Goal: Find specific page/section: Find specific page/section

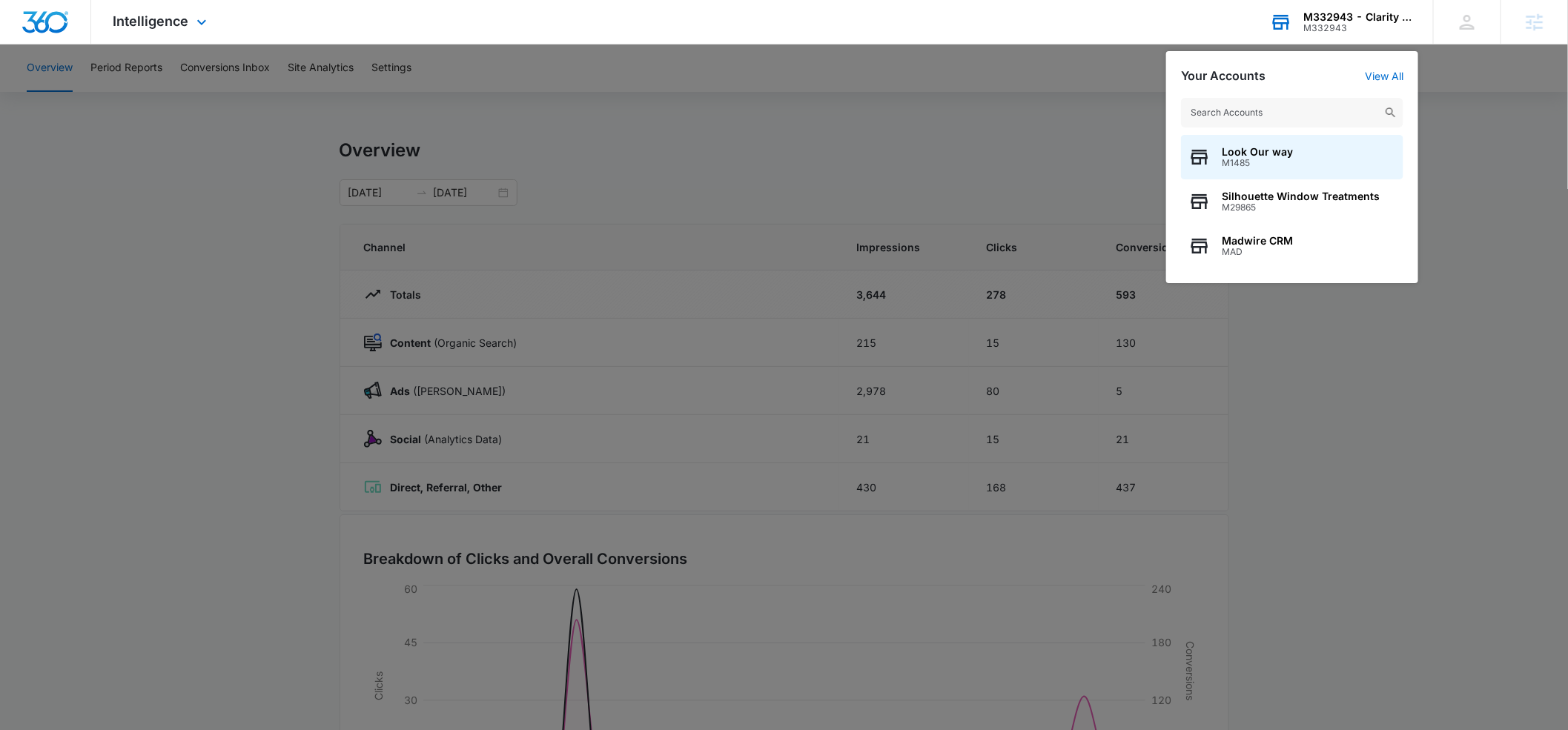
click at [1250, 114] on input "text" at bounding box center [1291, 112] width 222 height 29
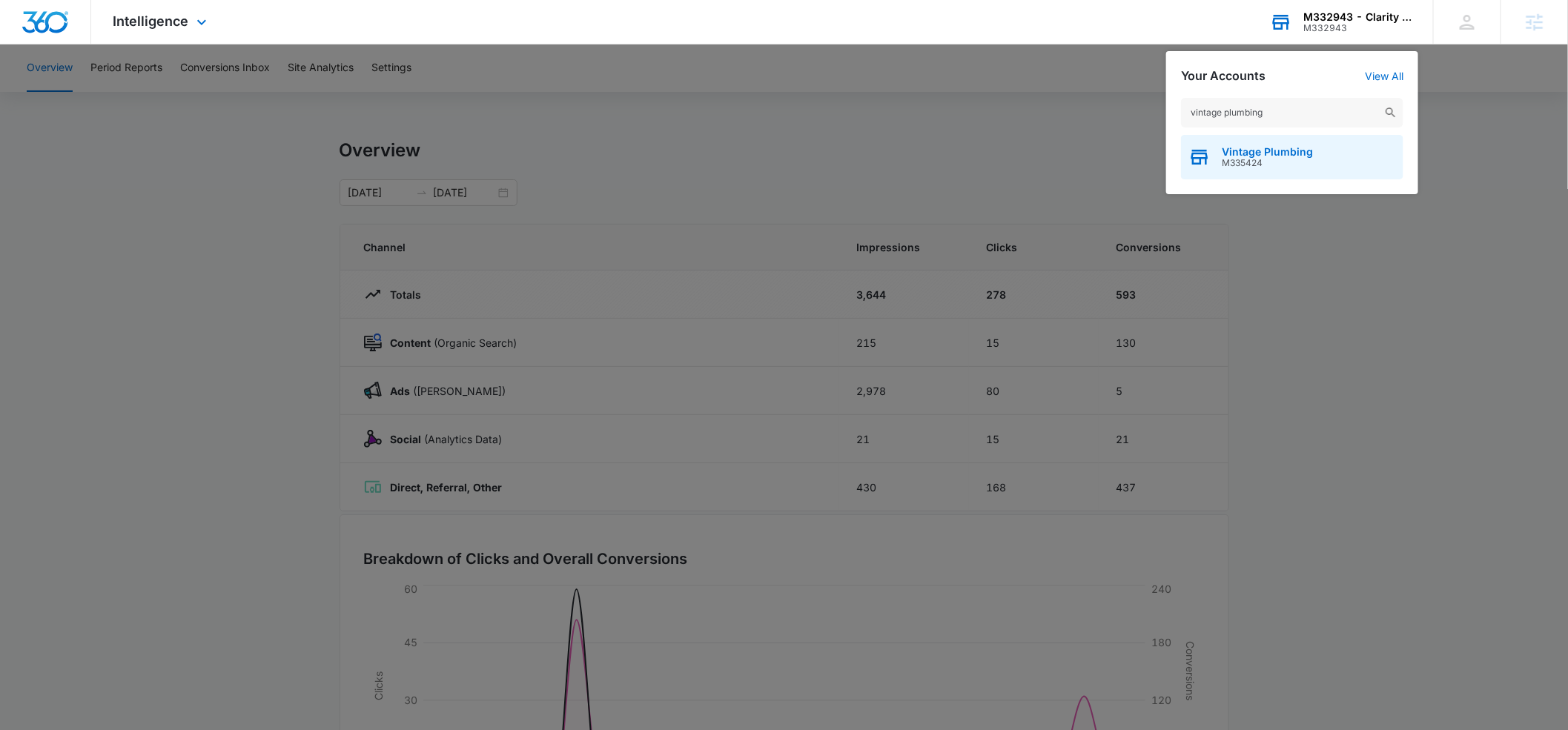
type input "vintage plumbing"
click at [1232, 144] on div "Vintage Plumbing M335424" at bounding box center [1291, 157] width 222 height 45
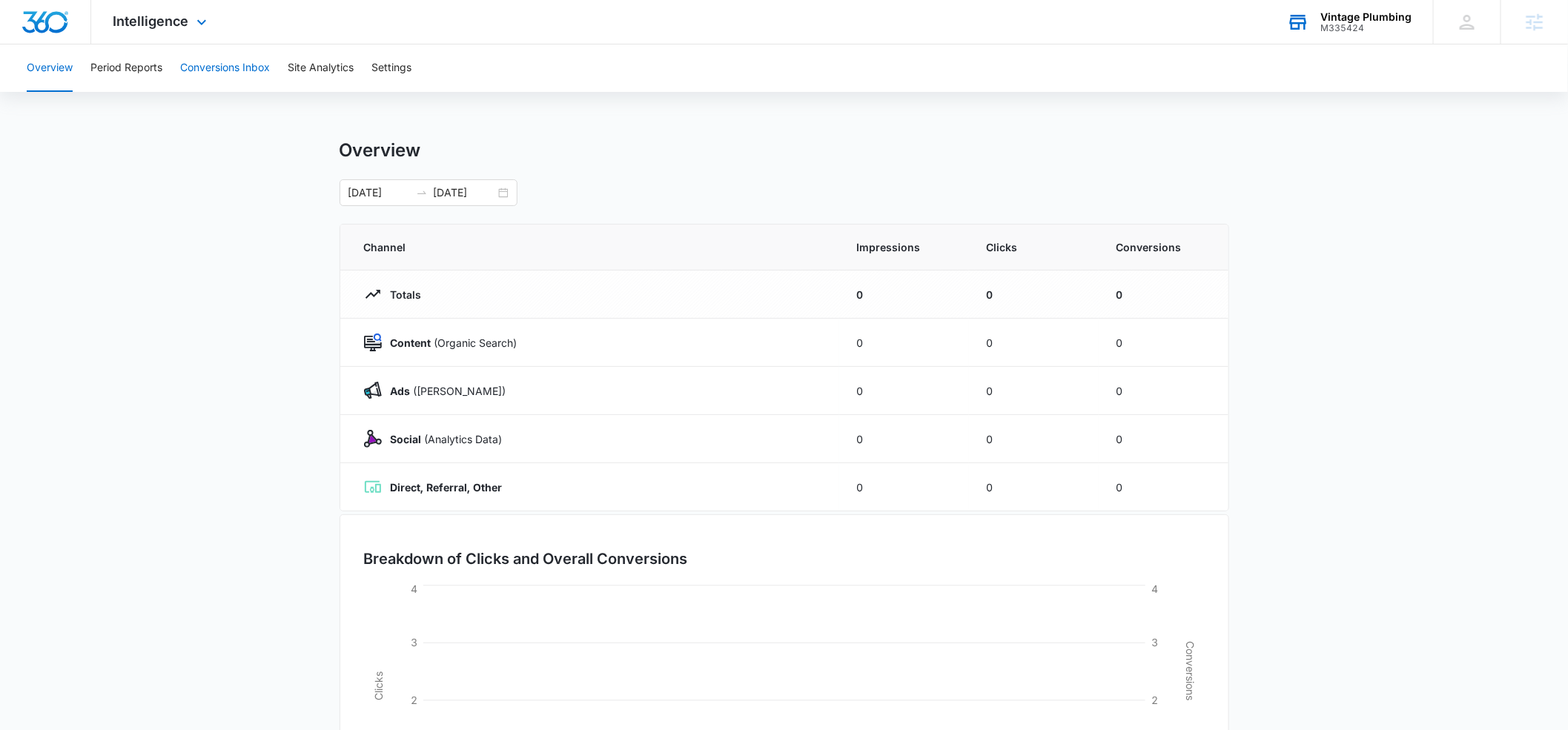
click at [225, 72] on button "Conversions Inbox" at bounding box center [225, 69] width 90 height 48
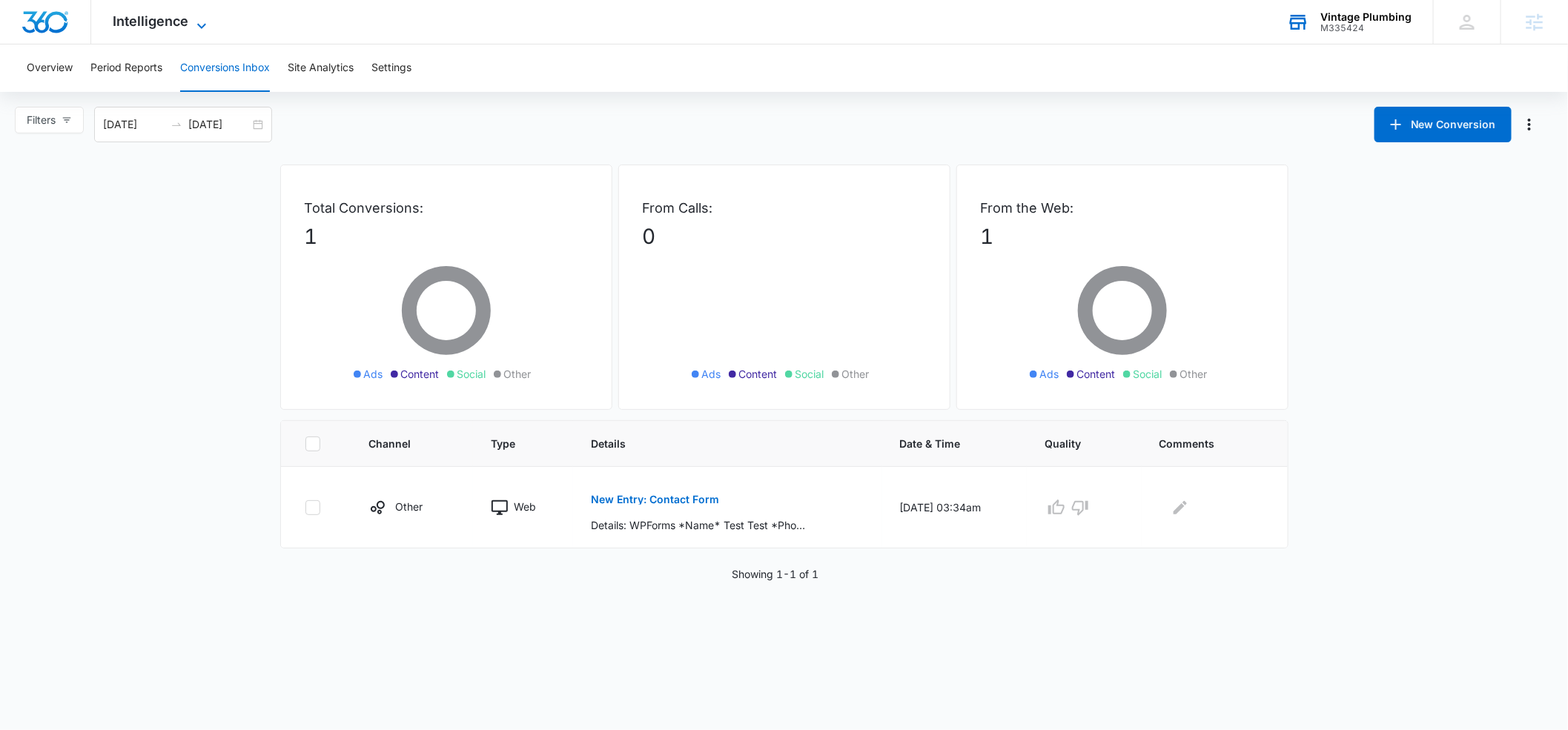
click at [198, 26] on icon at bounding box center [201, 26] width 9 height 6
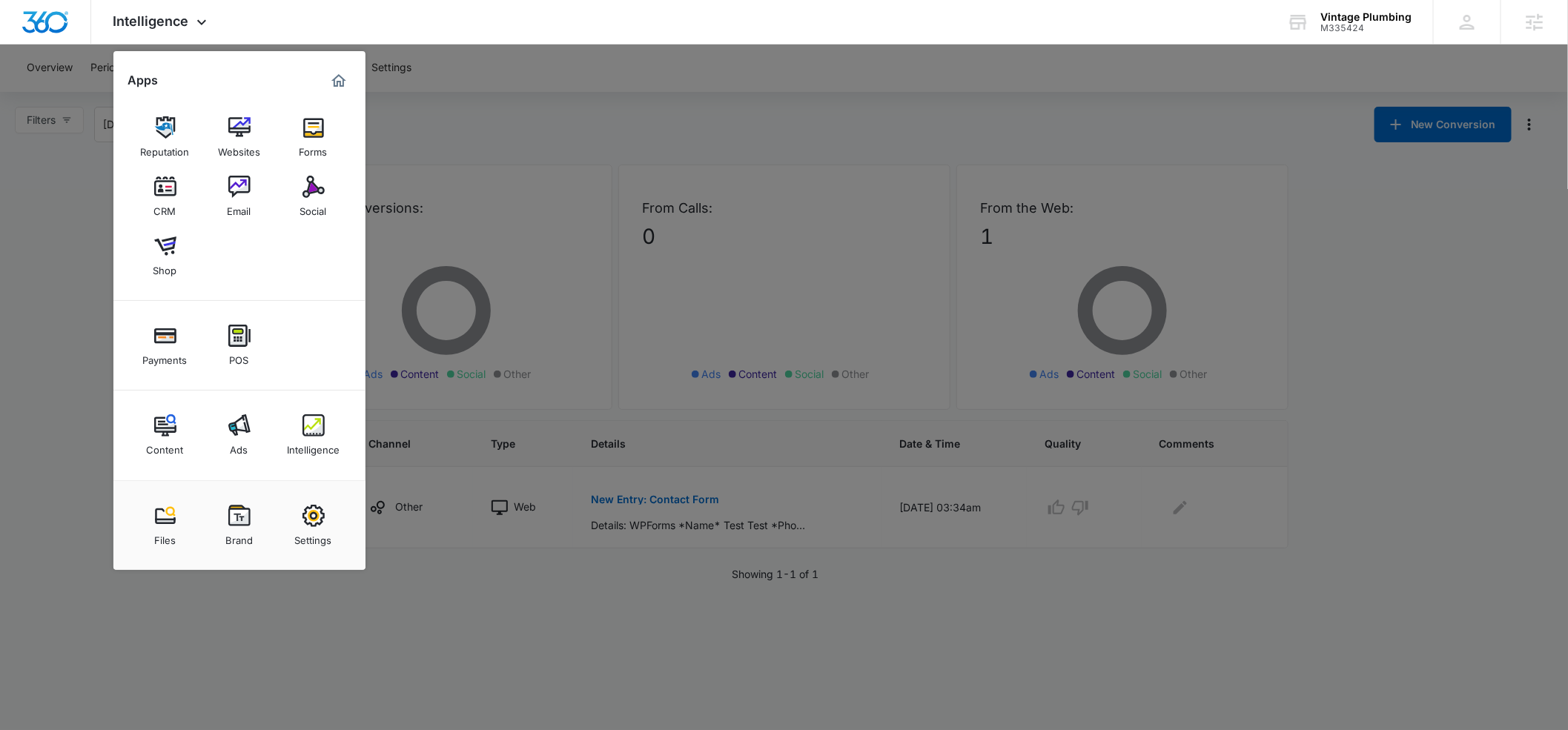
click at [431, 100] on div at bounding box center [784, 365] width 1568 height 730
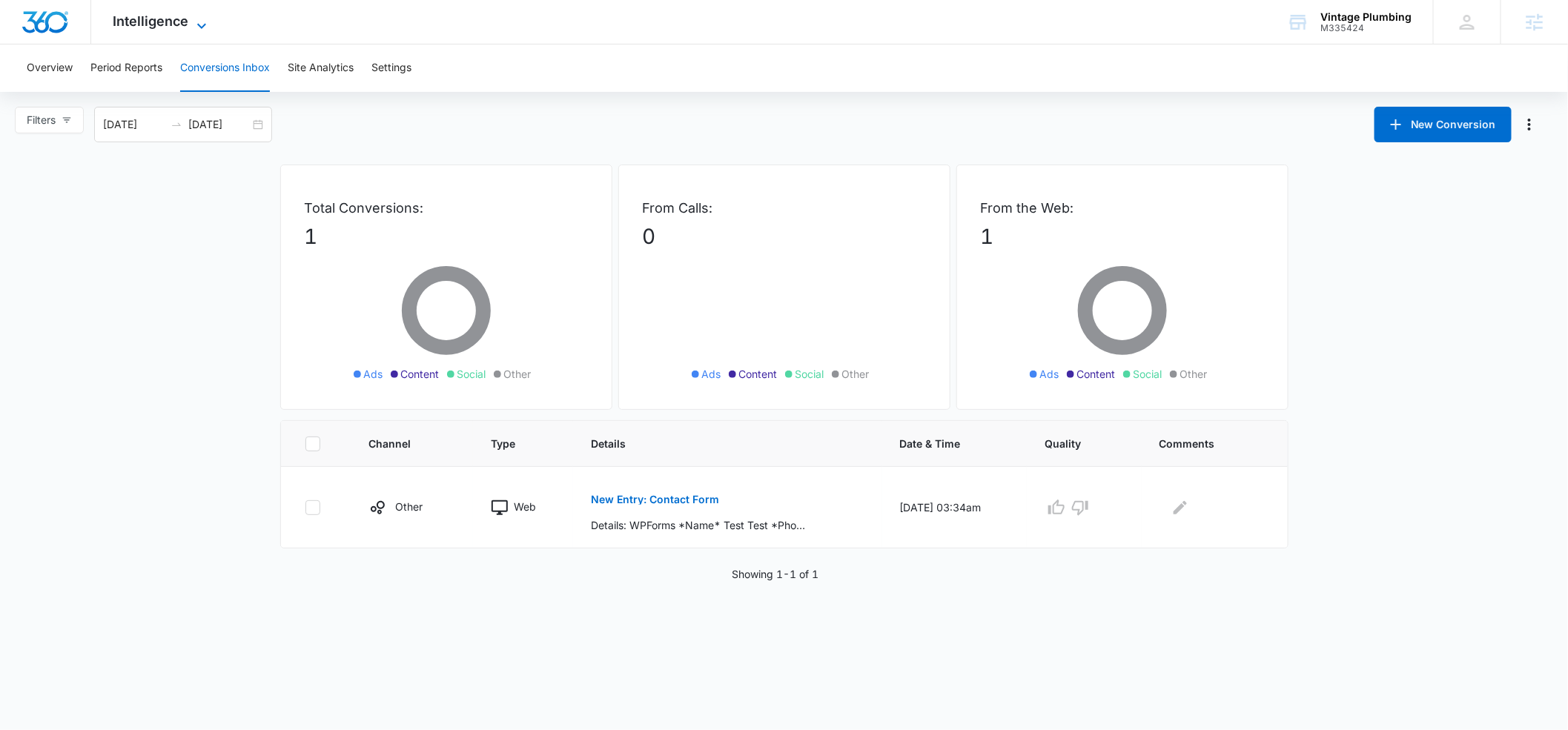
click at [203, 22] on icon at bounding box center [202, 26] width 18 height 18
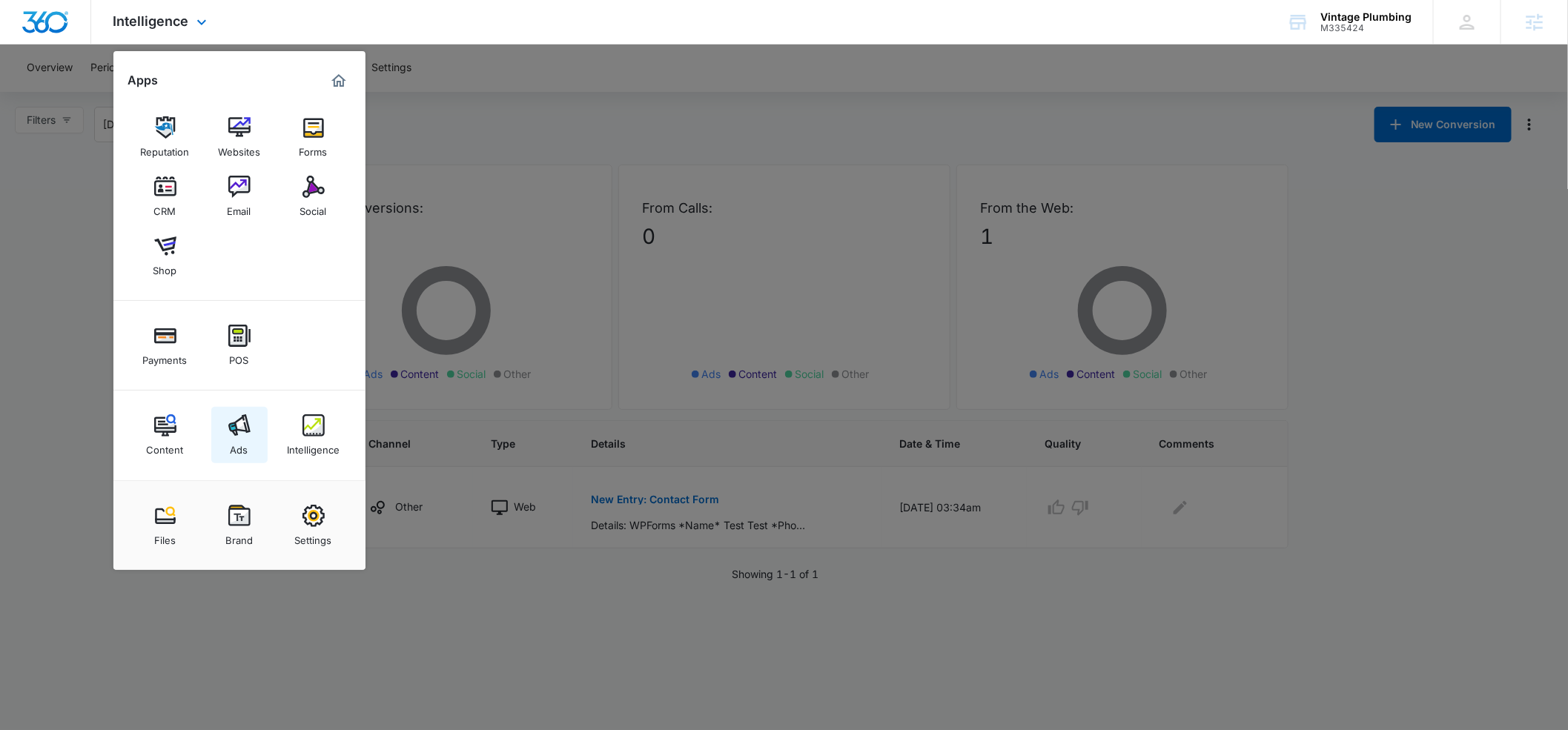
click at [236, 447] on div "Ads" at bounding box center [239, 446] width 18 height 19
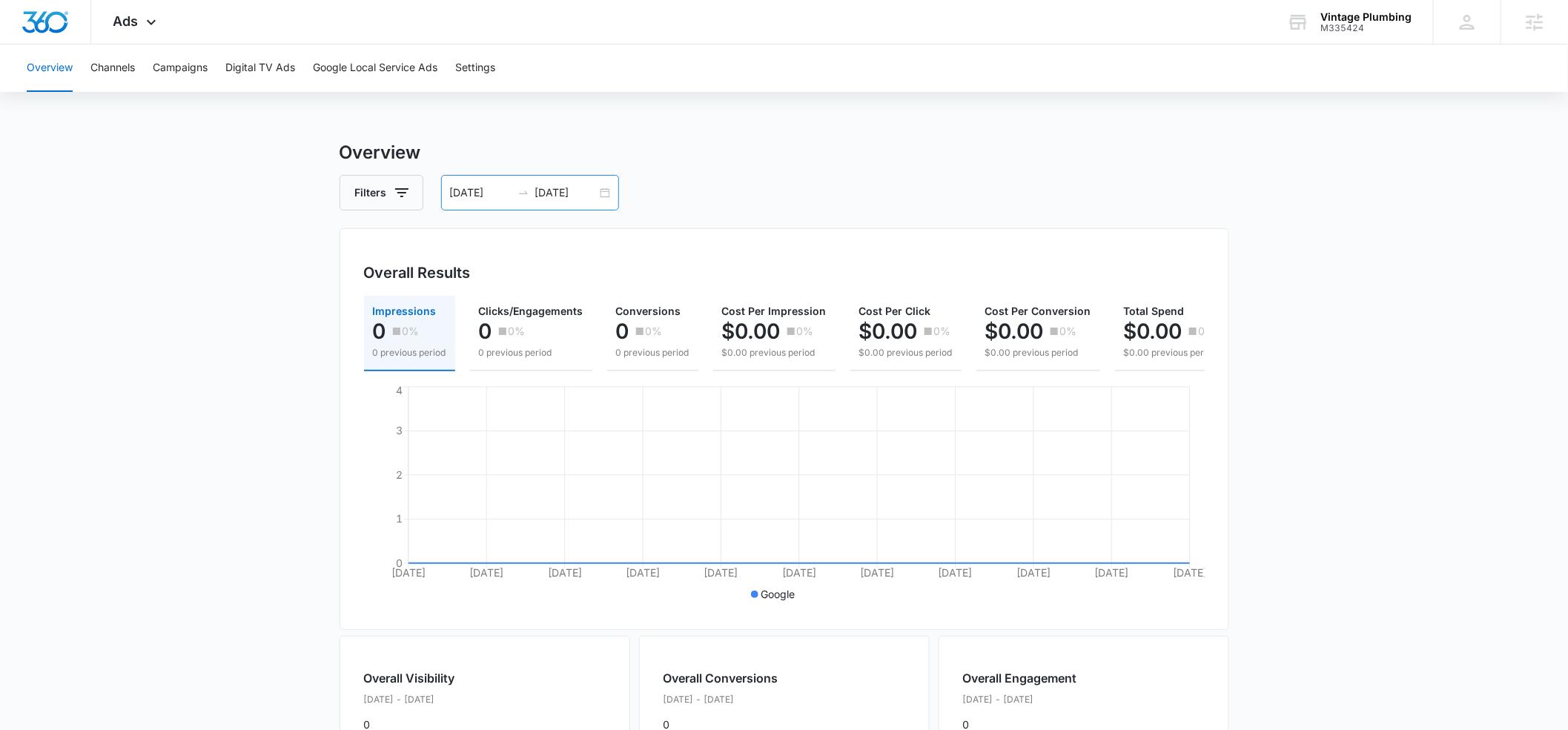
click at [571, 189] on input "09/07/2025" at bounding box center [565, 193] width 61 height 16
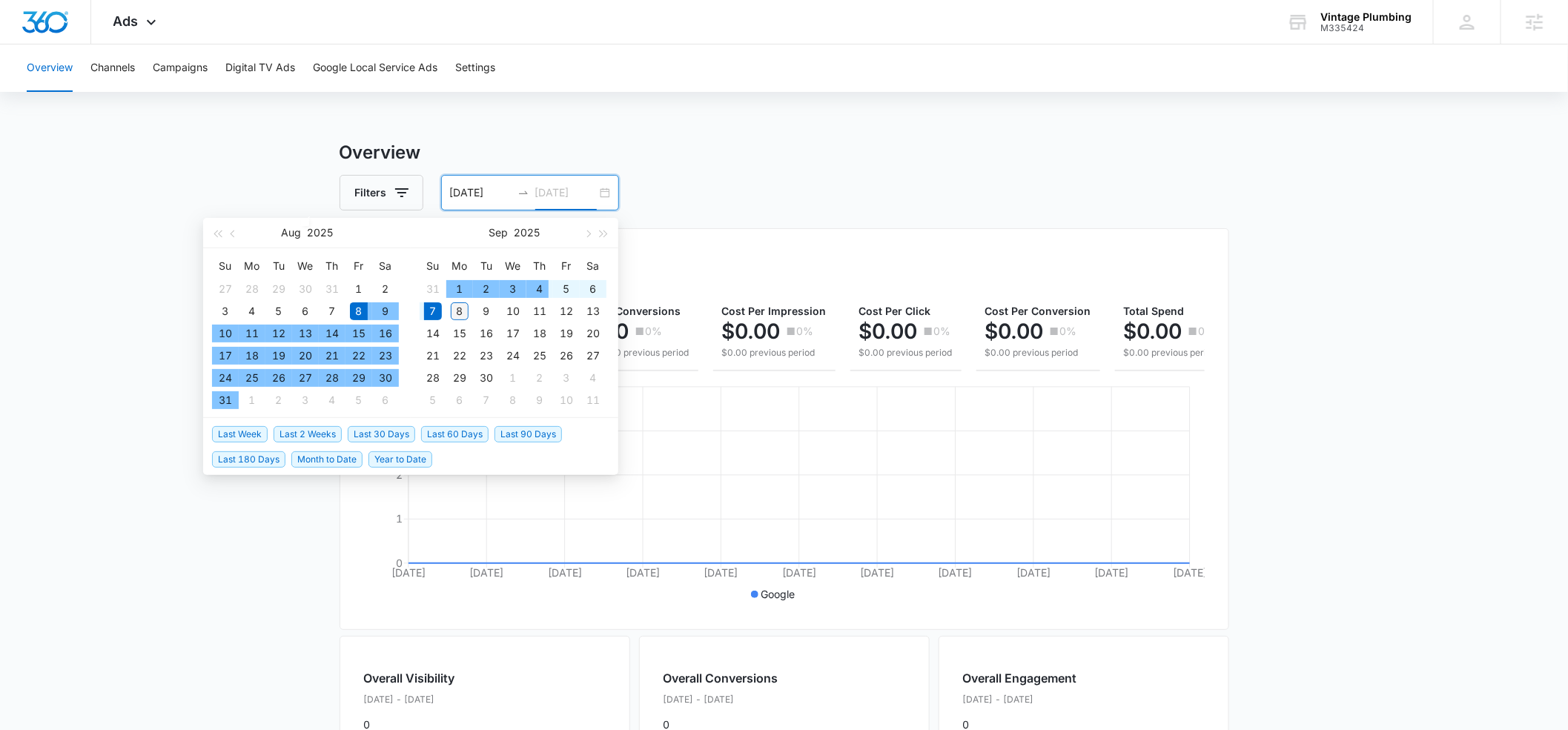
type input "09/08/2025"
drag, startPoint x: 462, startPoint y: 312, endPoint x: 660, endPoint y: 224, distance: 216.7
click at [463, 312] on div "8" at bounding box center [459, 311] width 18 height 18
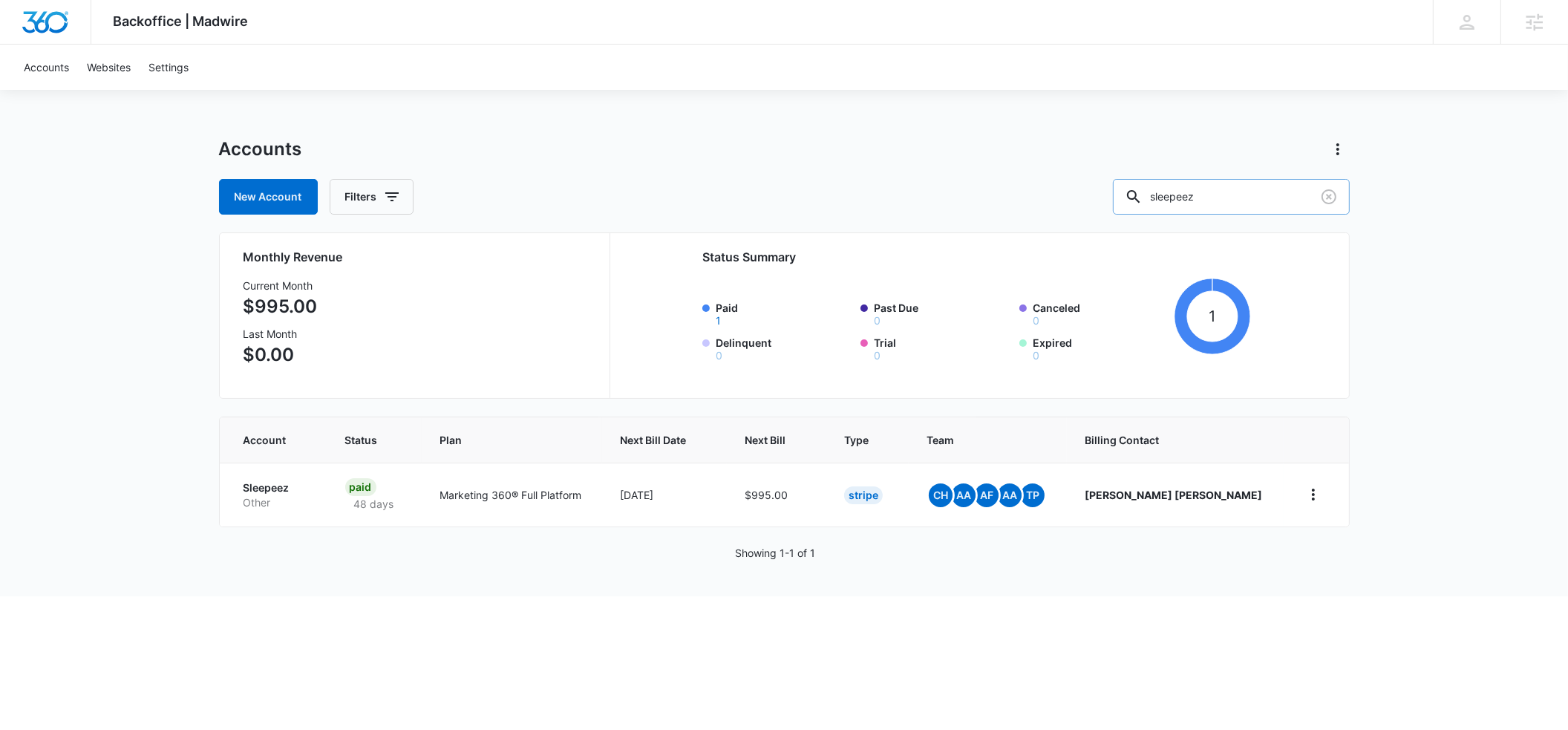
drag, startPoint x: 1241, startPoint y: 196, endPoint x: 1154, endPoint y: 196, distance: 87.0
click at [1154, 196] on input "sleepeez" at bounding box center [1231, 196] width 237 height 36
type input "vintage plu"
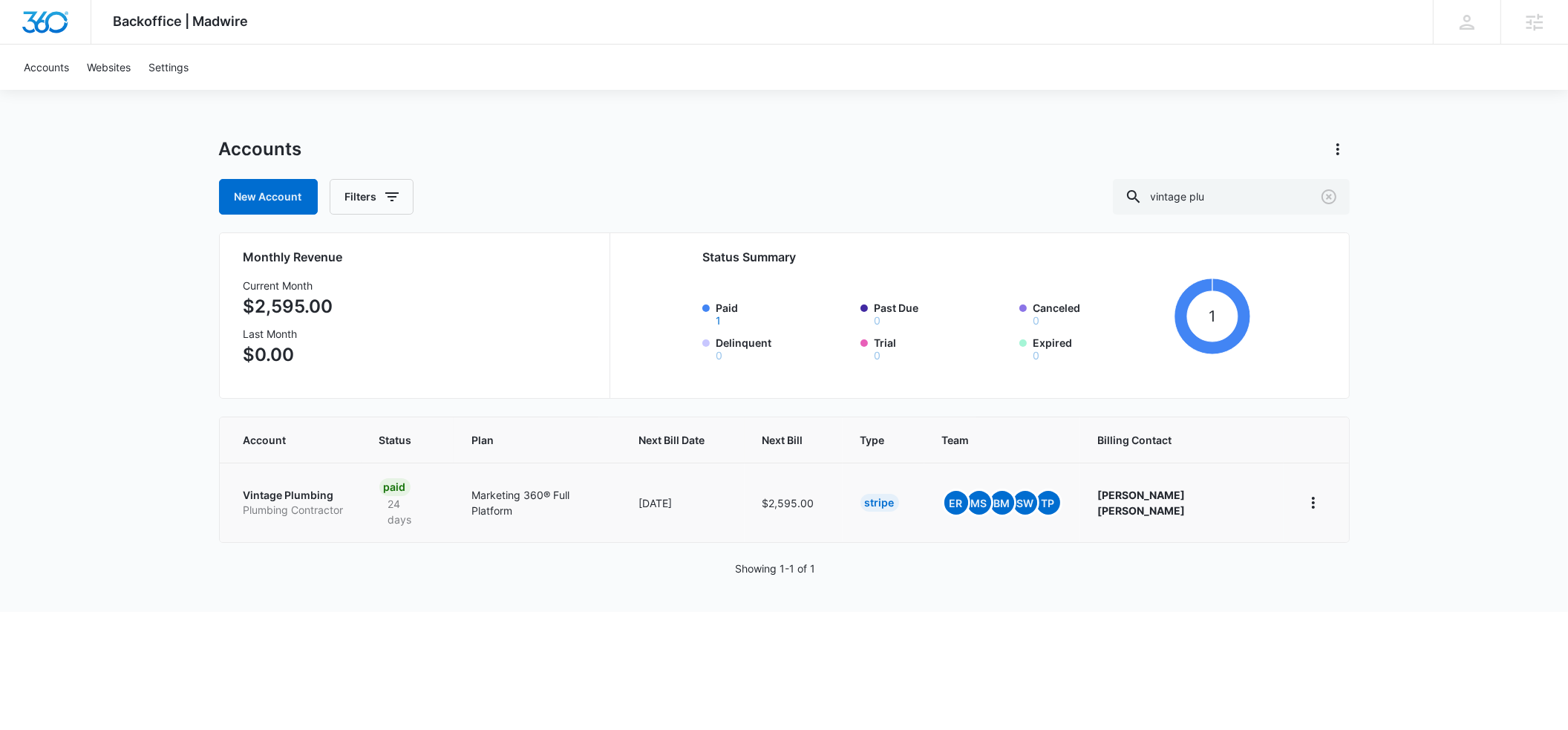
click at [317, 494] on p "Vintage Plumbing" at bounding box center [294, 495] width 101 height 15
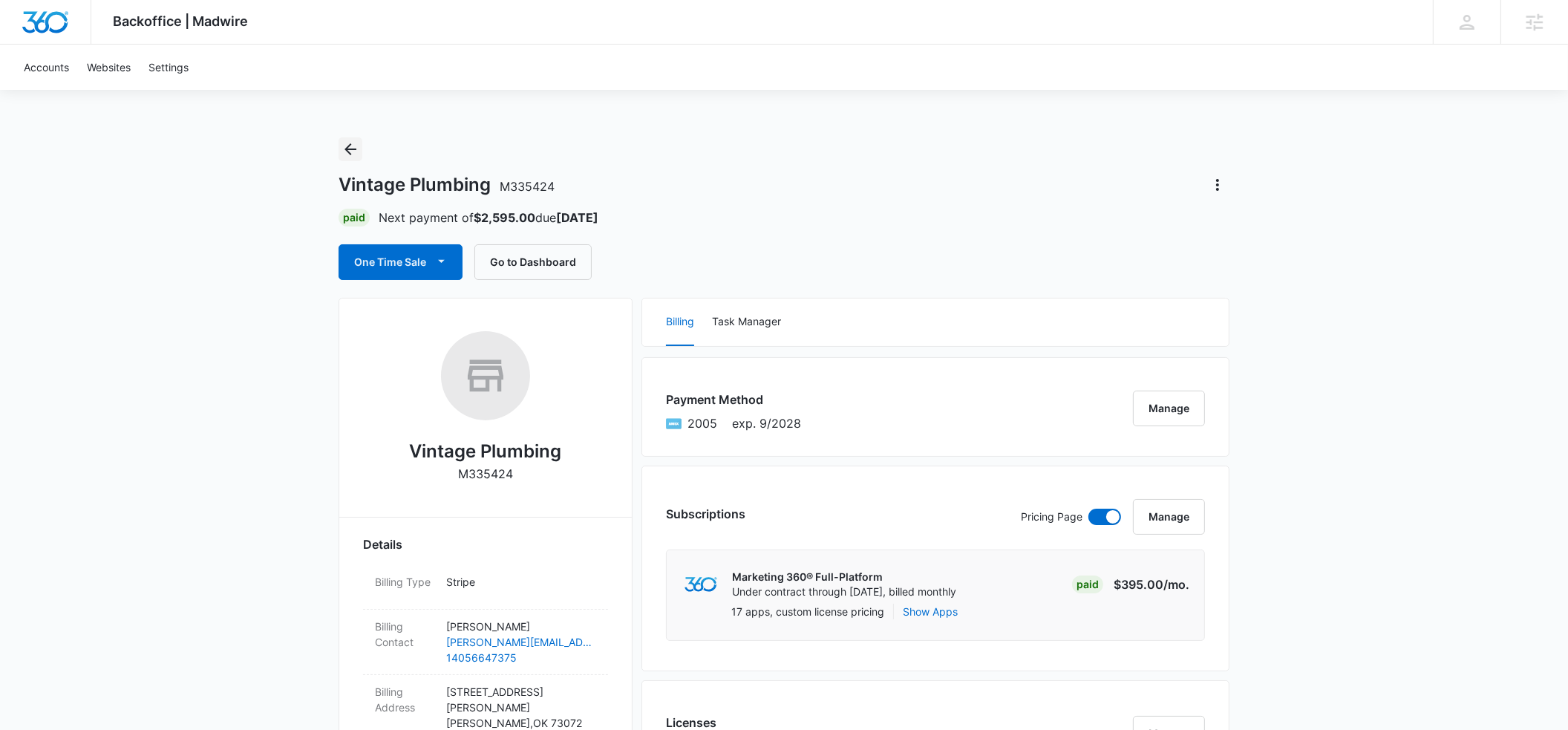
click at [346, 149] on icon "Back" at bounding box center [350, 149] width 12 height 12
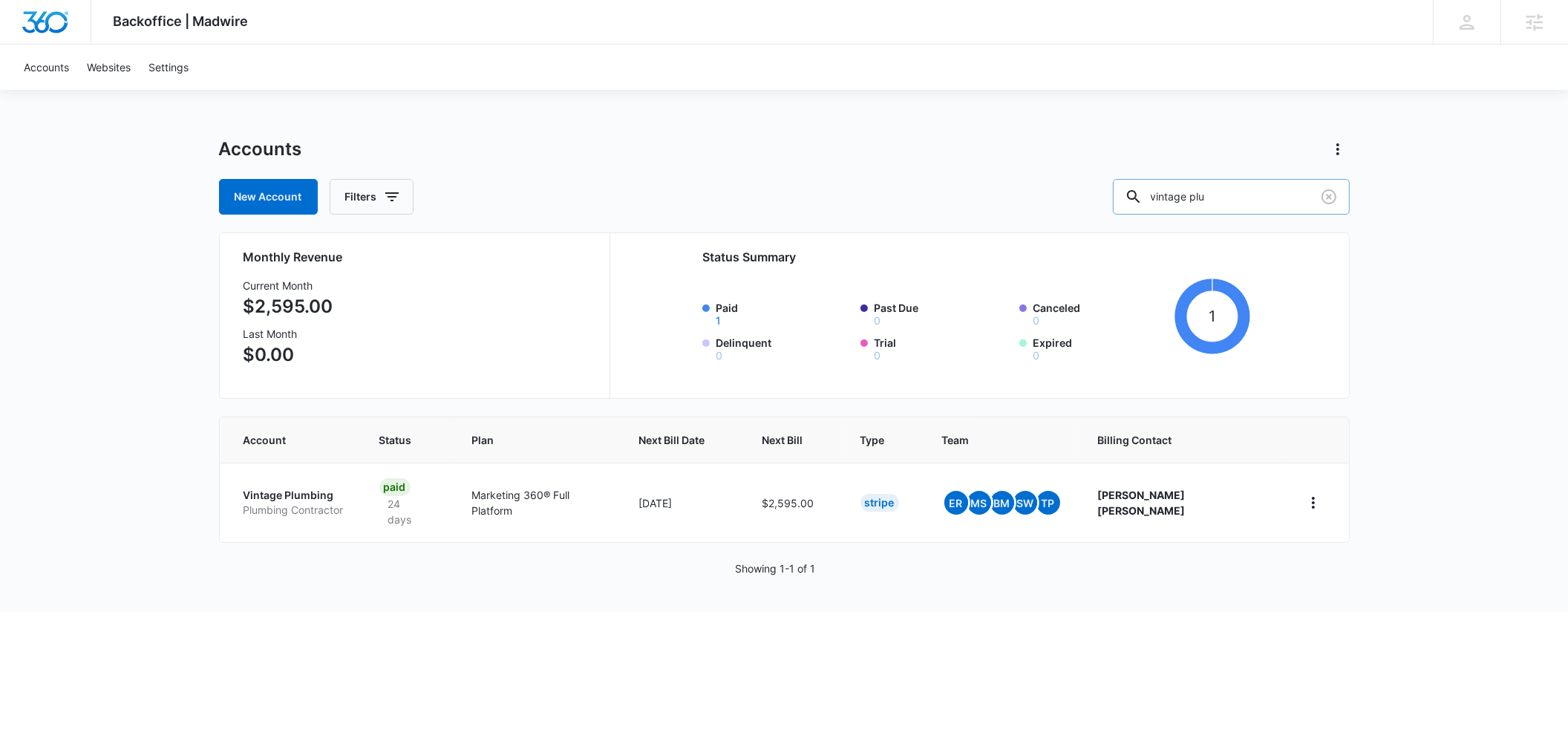
drag, startPoint x: 1262, startPoint y: 200, endPoint x: 1162, endPoint y: 199, distance: 100.0
click at [1162, 199] on div "vintage plu" at bounding box center [1231, 196] width 237 height 36
type input "bravo imag"
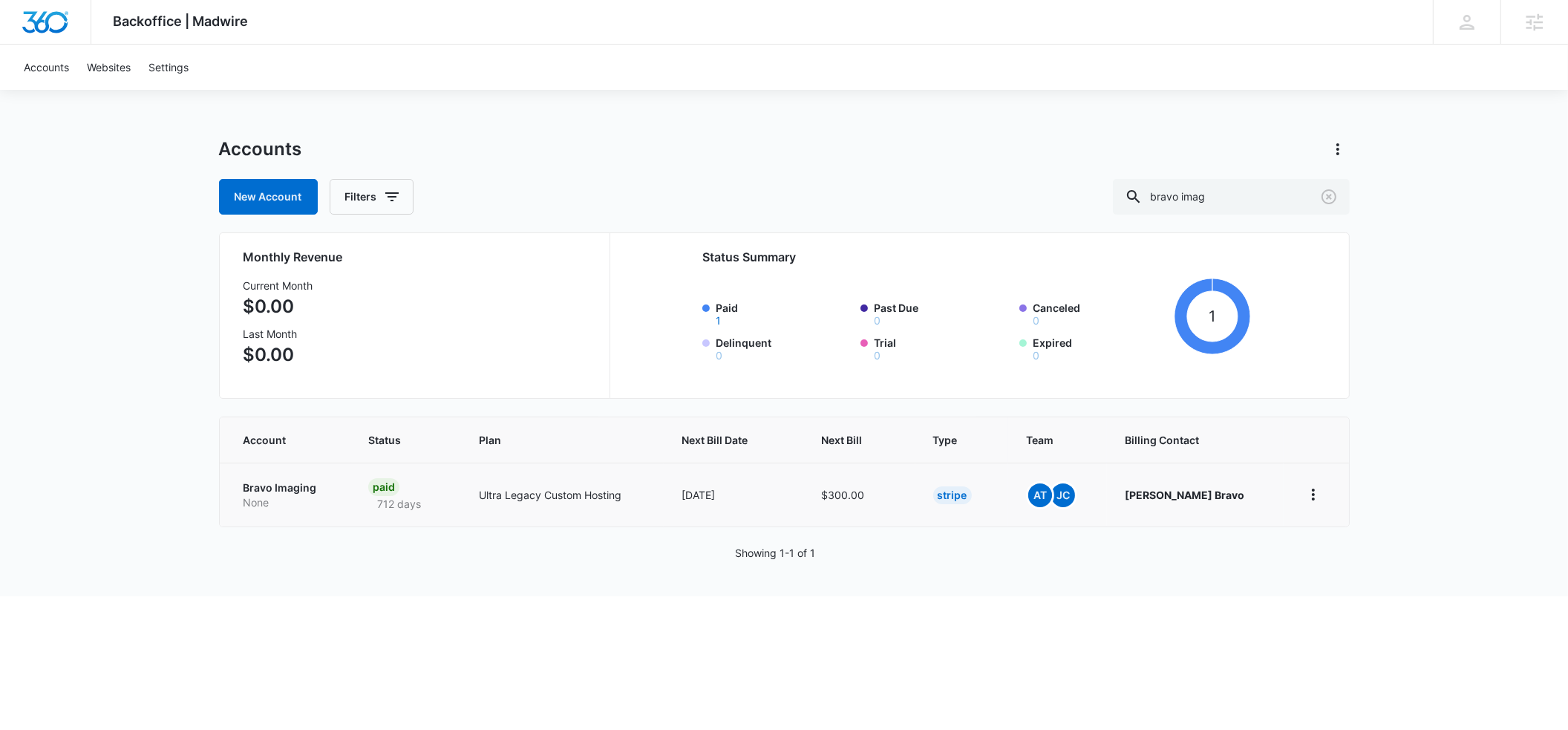
click at [287, 493] on p "Bravo Imaging" at bounding box center [288, 488] width 89 height 15
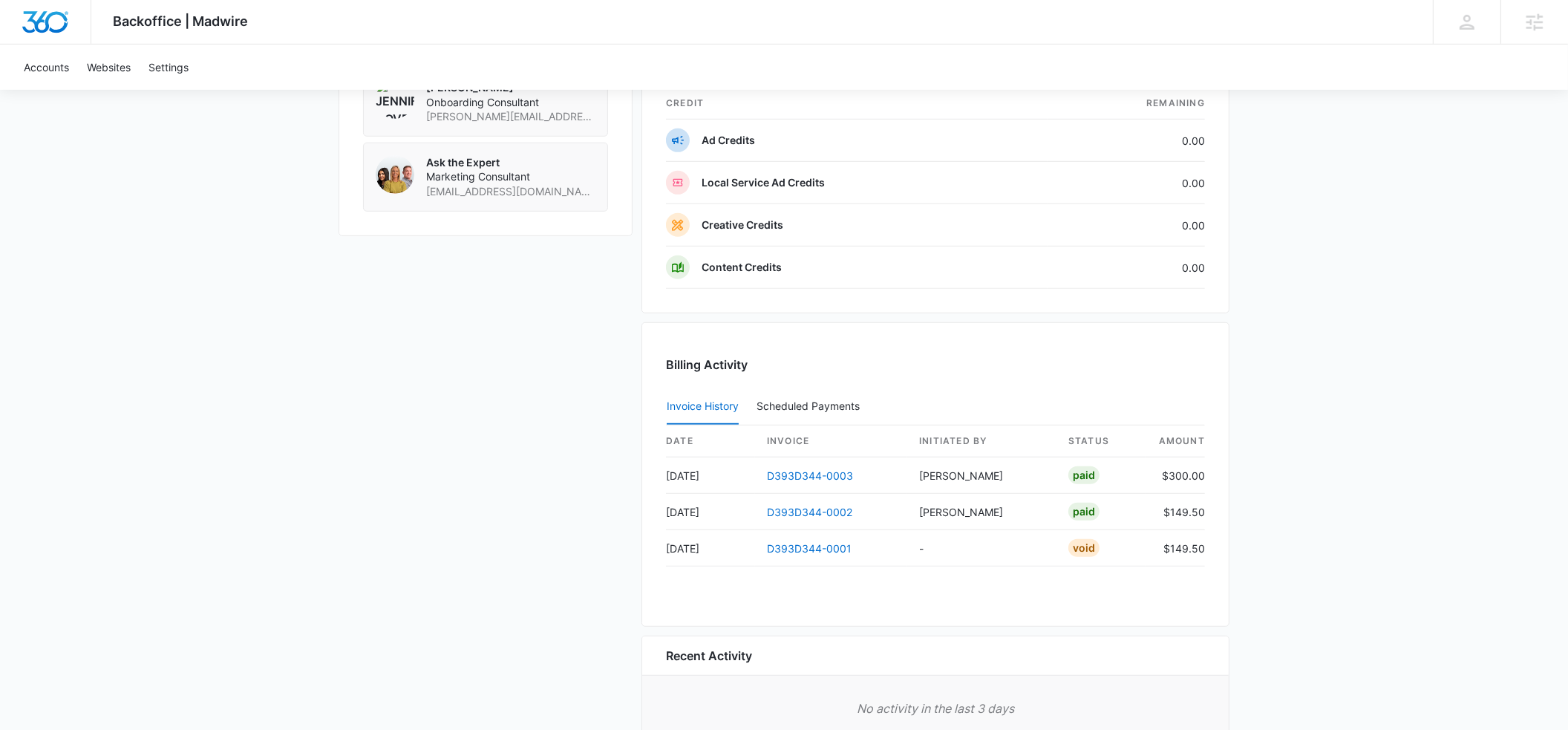
scroll to position [1129, 0]
